Goal: Task Accomplishment & Management: Use online tool/utility

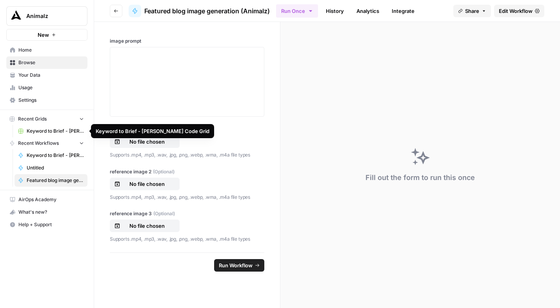
click at [42, 154] on span "Keyword to Brief - [PERSON_NAME] Code" at bounding box center [55, 155] width 57 height 7
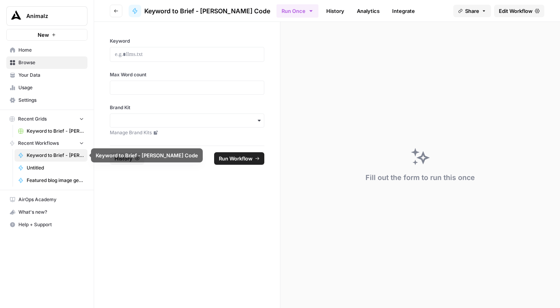
click at [39, 169] on span "Untitled" at bounding box center [55, 168] width 57 height 7
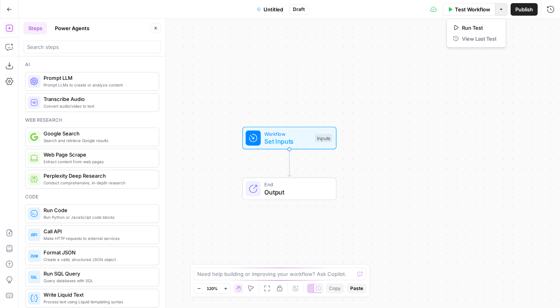
click at [502, 10] on icon "button" at bounding box center [501, 9] width 5 height 5
click at [395, 44] on div "Workflow Set Inputs Inputs End Output" at bounding box center [289, 164] width 541 height 290
click at [262, 13] on button "Untitled" at bounding box center [270, 9] width 36 height 13
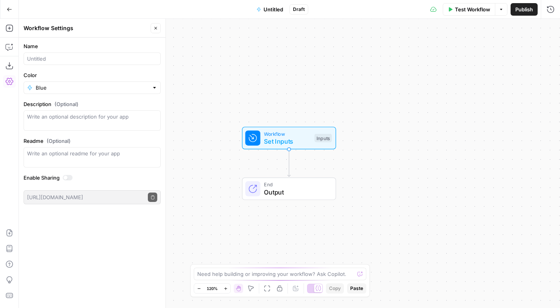
click at [7, 79] on icon "button" at bounding box center [9, 82] width 8 height 8
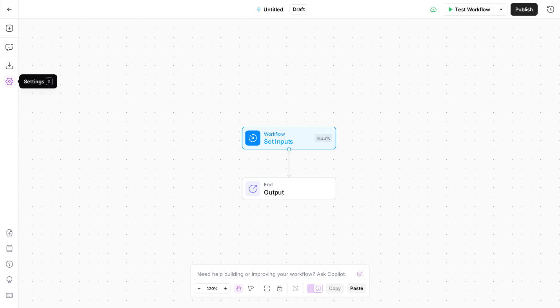
click at [7, 79] on icon "button" at bounding box center [9, 82] width 8 height 8
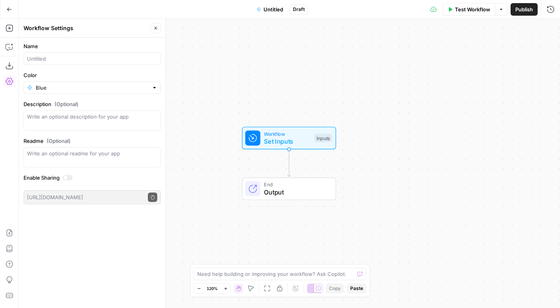
click at [13, 11] on button "Go Back" at bounding box center [9, 9] width 14 height 14
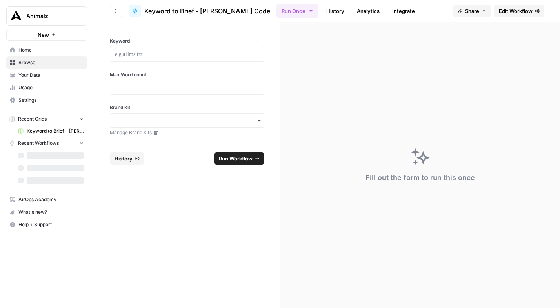
click at [43, 142] on span "Recent Workflows" at bounding box center [38, 143] width 41 height 7
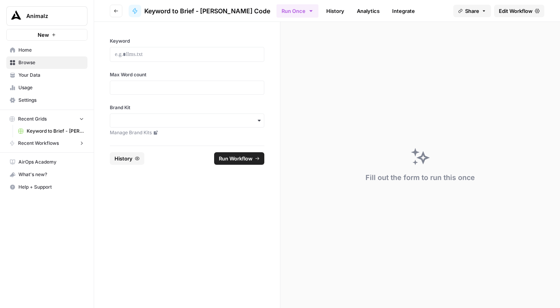
click at [43, 142] on span "Recent Workflows" at bounding box center [38, 143] width 41 height 7
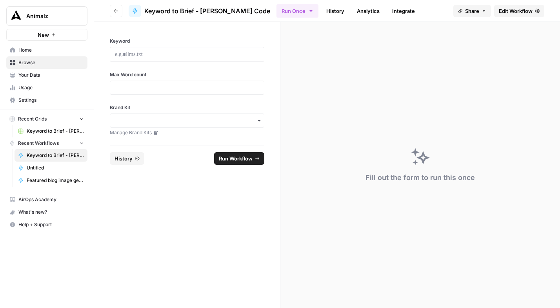
click at [29, 71] on link "Your Data" at bounding box center [46, 75] width 81 height 13
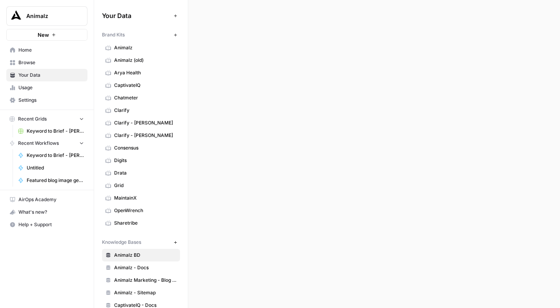
click at [32, 61] on span "Browse" at bounding box center [50, 62] width 65 height 7
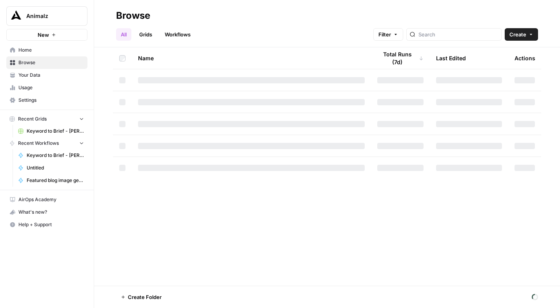
click at [183, 35] on link "Workflows" at bounding box center [177, 34] width 35 height 13
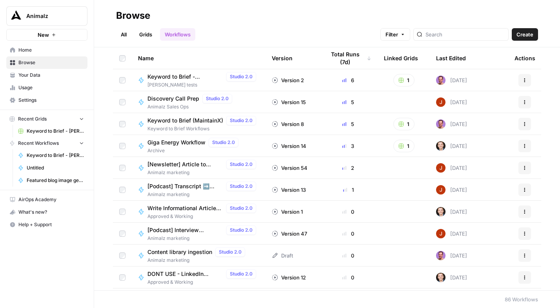
click at [123, 35] on link "All" at bounding box center [123, 34] width 15 height 13
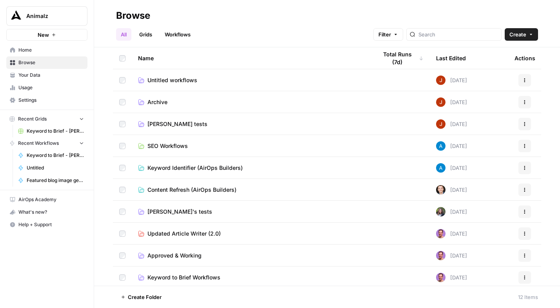
click at [171, 80] on span "Untitled workflows" at bounding box center [172, 80] width 50 height 8
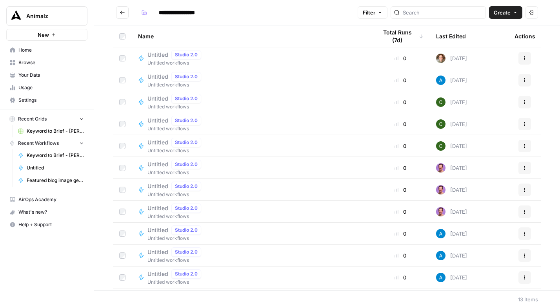
click at [439, 35] on div "Last Edited" at bounding box center [451, 36] width 30 height 22
click at [522, 57] on icon "button" at bounding box center [524, 58] width 5 height 5
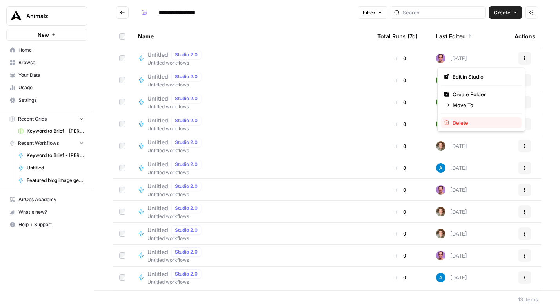
click at [459, 122] on span "Delete" at bounding box center [483, 123] width 63 height 8
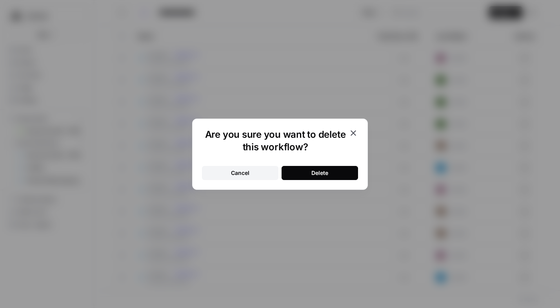
click at [315, 171] on div "Delete" at bounding box center [319, 173] width 17 height 8
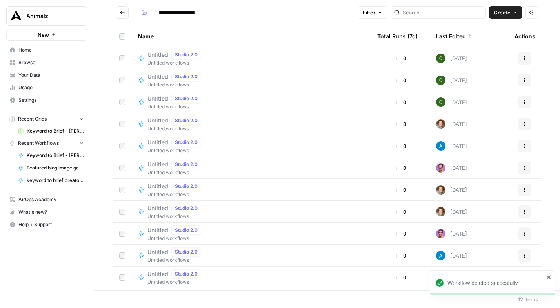
click at [121, 12] on icon "Go back" at bounding box center [122, 12] width 5 height 5
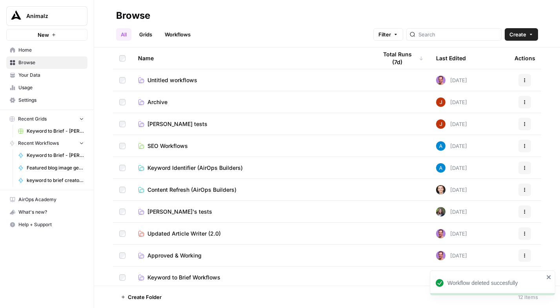
click at [161, 124] on span "[PERSON_NAME] tests" at bounding box center [177, 124] width 60 height 8
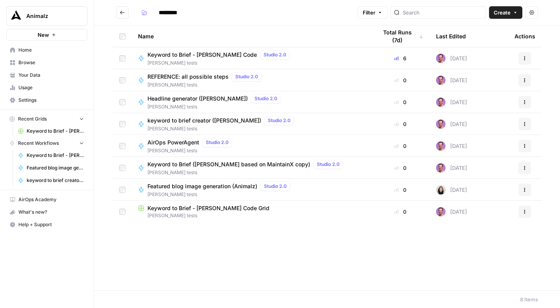
click at [214, 55] on span "Keyword to Brief - [PERSON_NAME] Code" at bounding box center [201, 55] width 109 height 8
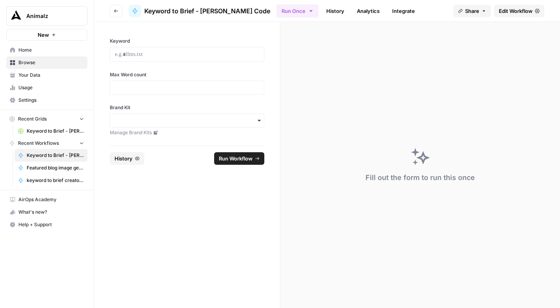
click at [521, 11] on span "Edit Workflow" at bounding box center [516, 11] width 34 height 8
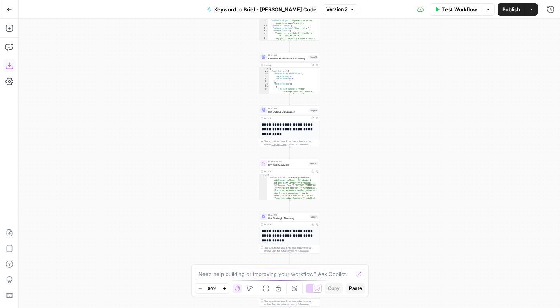
click at [8, 68] on icon "button" at bounding box center [9, 66] width 8 height 8
